Goal: Navigation & Orientation: Find specific page/section

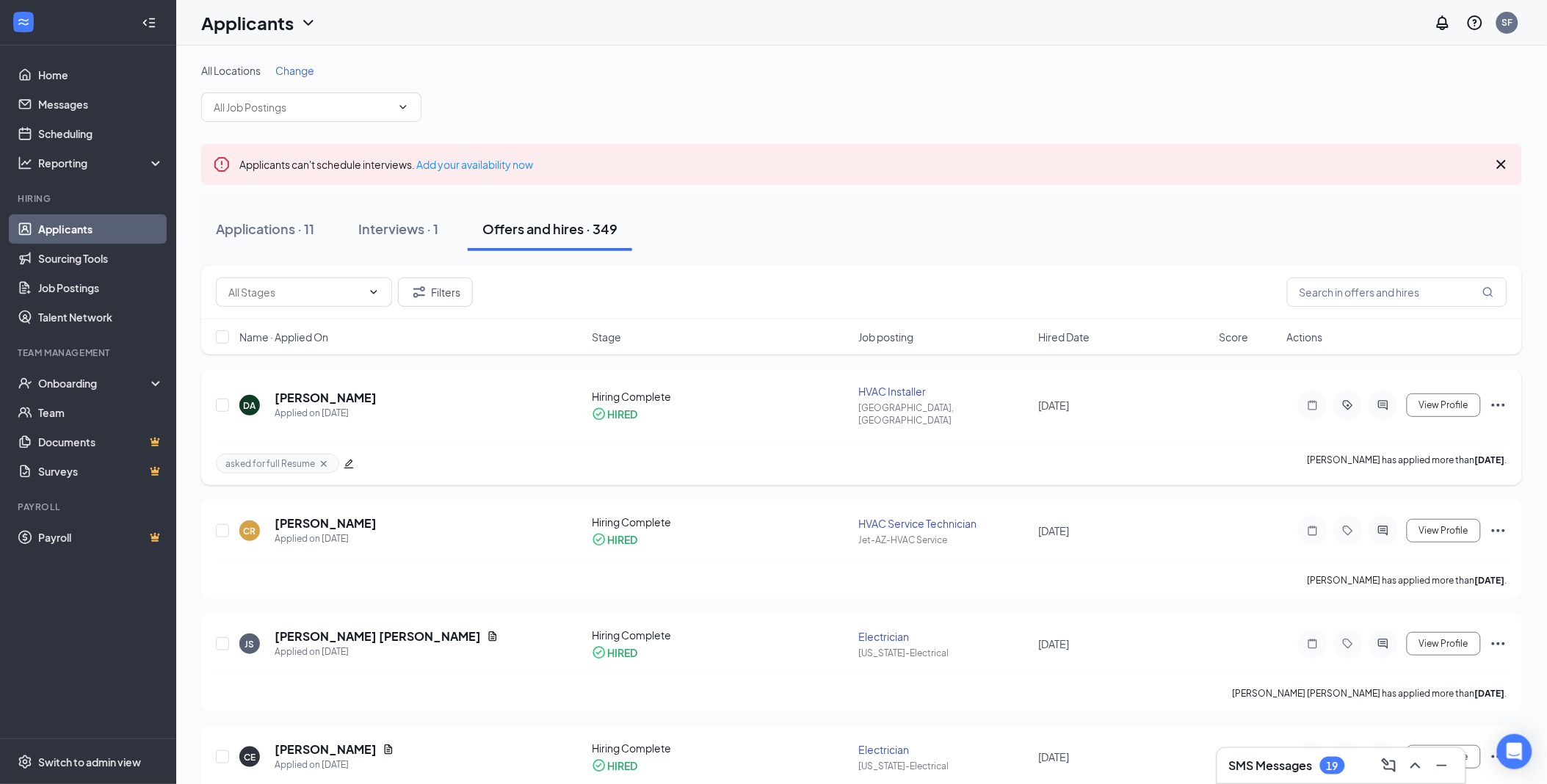
click at [1387, 399] on icon "ActiveChat" at bounding box center [1384, 405] width 18 height 12
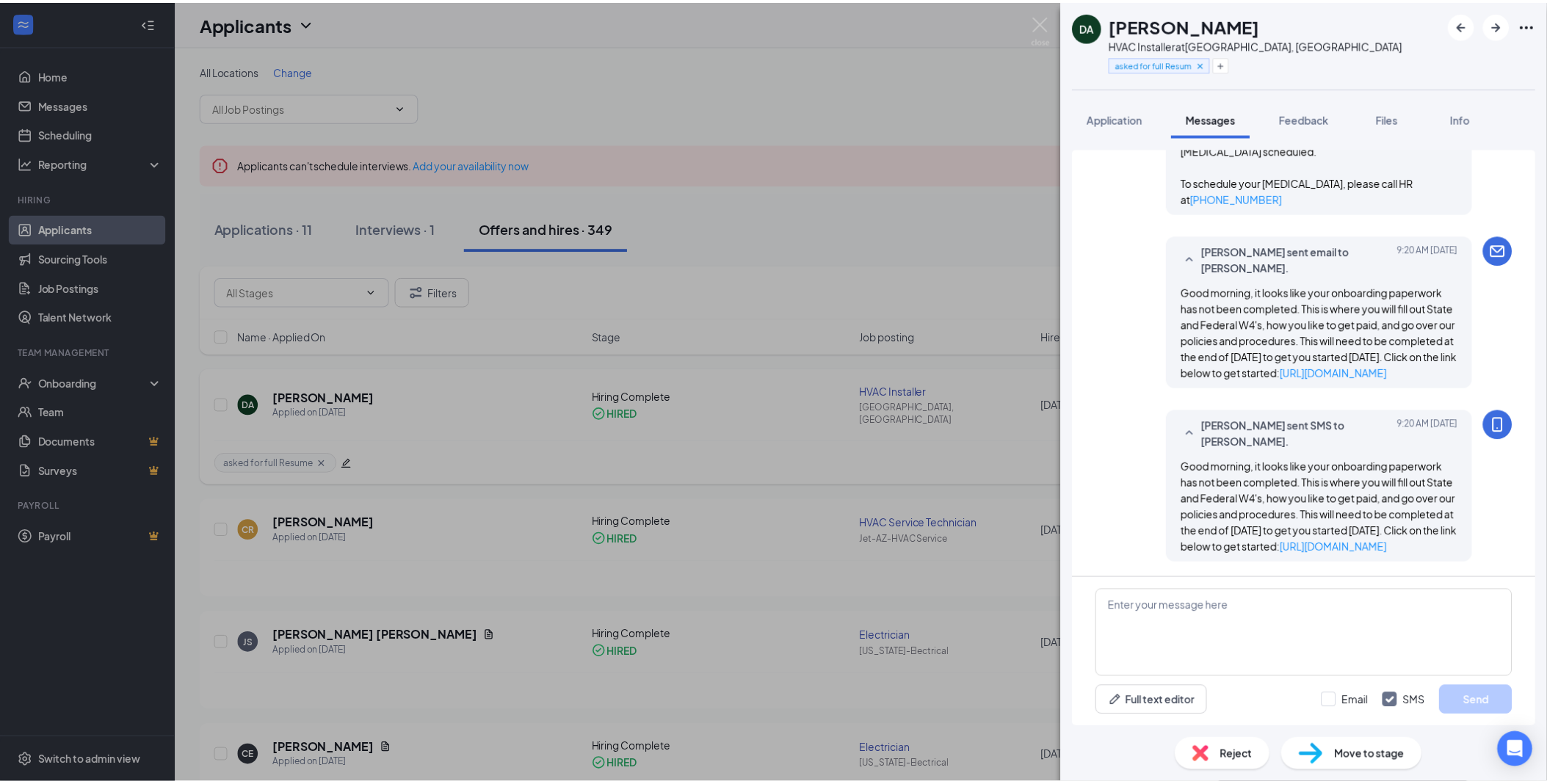
scroll to position [818, 0]
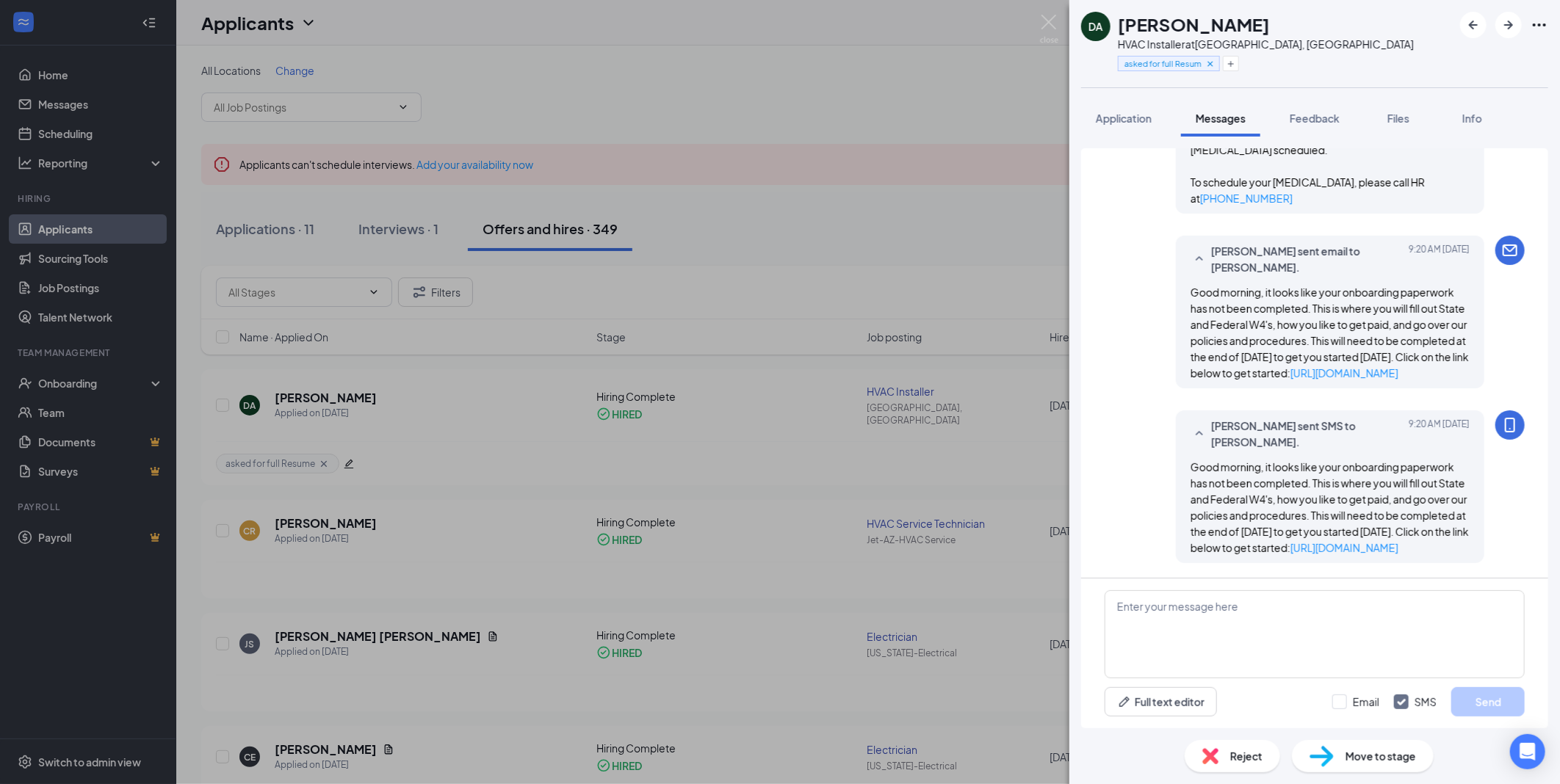
click at [863, 122] on div "DA Daniel Anaya HVAC Installer at Salem, OR asked for full Resume Application M…" at bounding box center [780, 392] width 1560 height 784
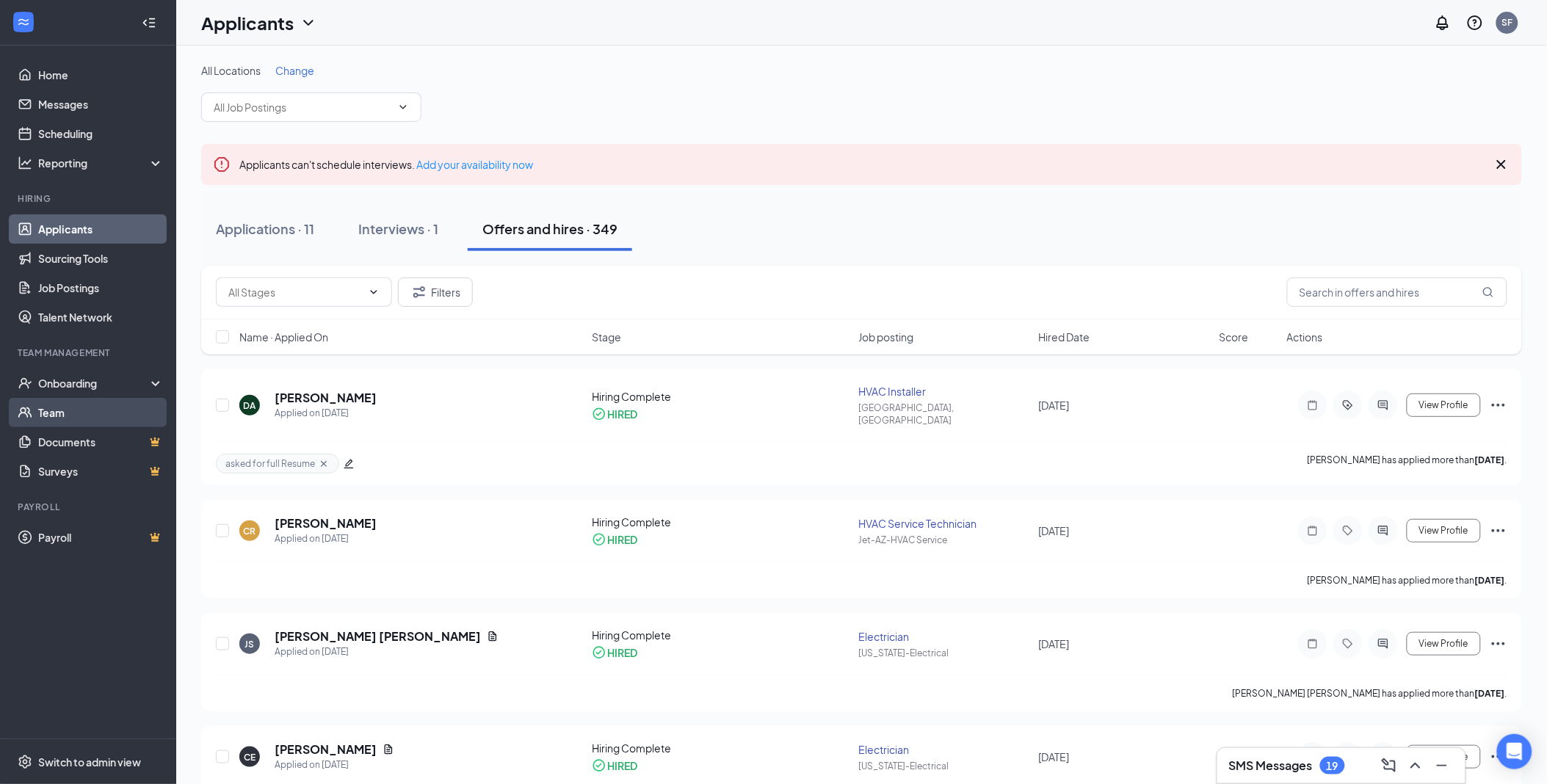
click at [54, 408] on link "Team" at bounding box center [101, 413] width 125 height 30
